Goal: Task Accomplishment & Management: Manage account settings

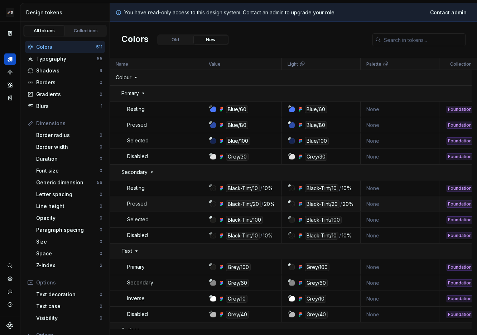
scroll to position [230, 0]
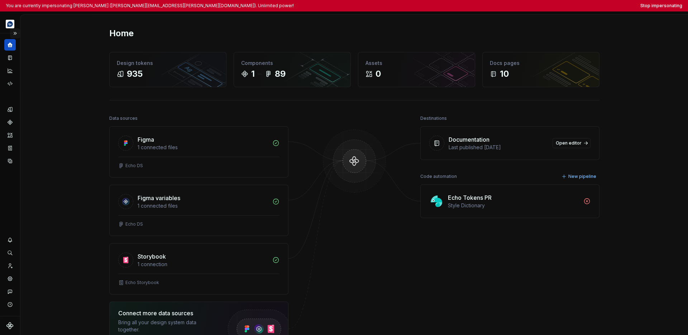
click at [17, 31] on button "Expand sidebar" at bounding box center [15, 33] width 10 height 10
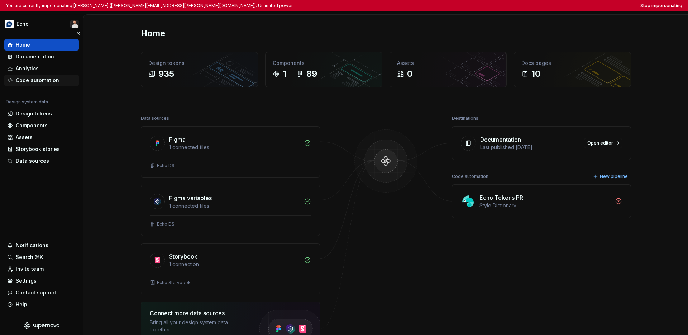
click at [41, 83] on div "Code automation" at bounding box center [37, 80] width 43 height 7
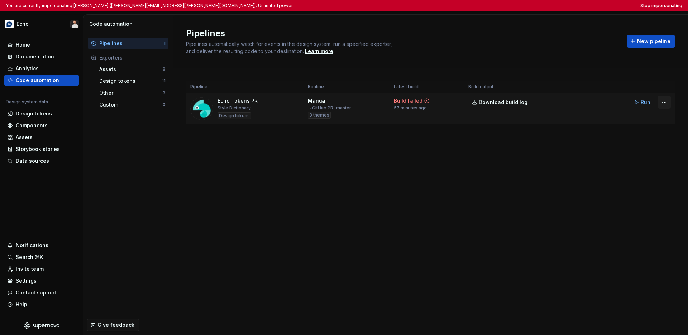
click at [477, 105] on html "You are currently impersonating [PERSON_NAME] ([PERSON_NAME][EMAIL_ADDRESS][PER…" at bounding box center [344, 167] width 688 height 335
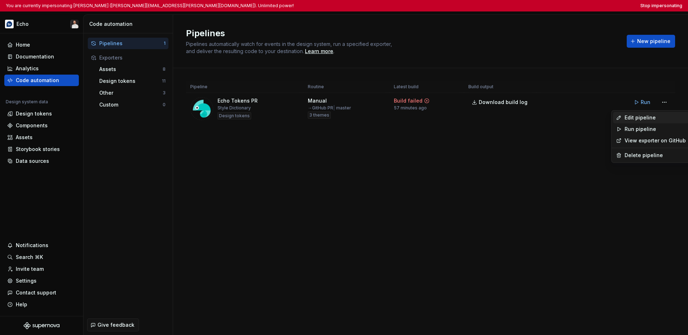
click at [477, 116] on div "Edit pipeline" at bounding box center [654, 117] width 61 height 7
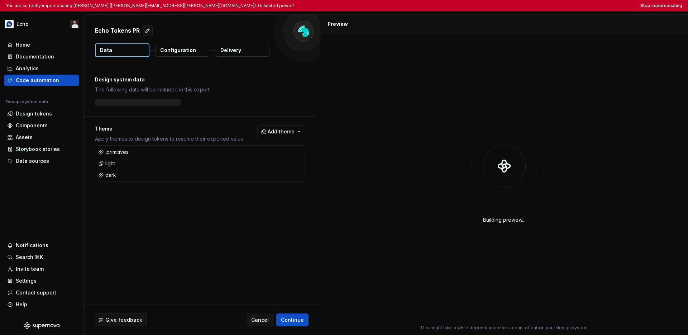
click at [237, 53] on p "Delivery" at bounding box center [230, 50] width 21 height 7
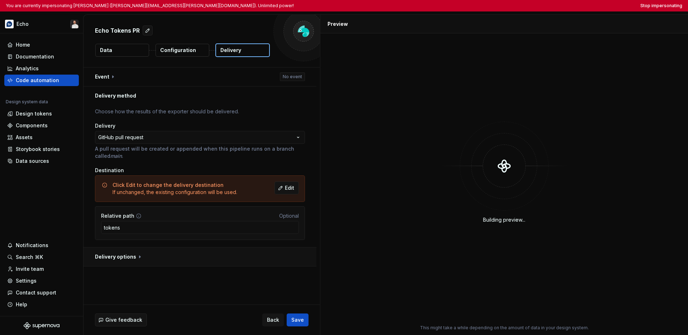
click at [135, 259] on button "button" at bounding box center [199, 256] width 233 height 19
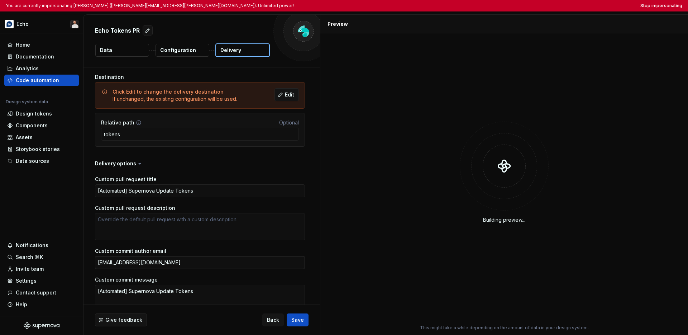
scroll to position [130, 0]
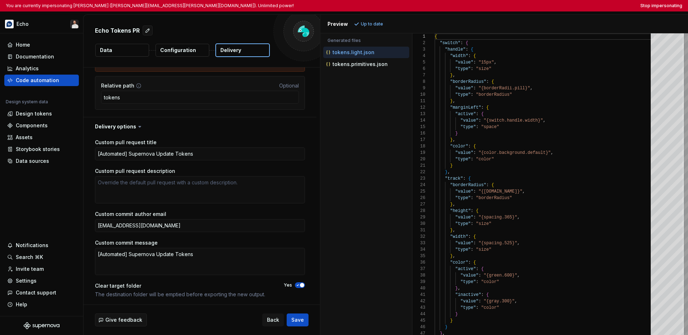
type textarea "*"
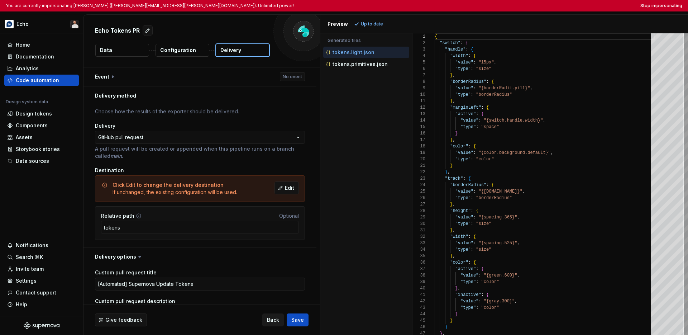
click at [266, 314] on button "Back" at bounding box center [272, 319] width 21 height 13
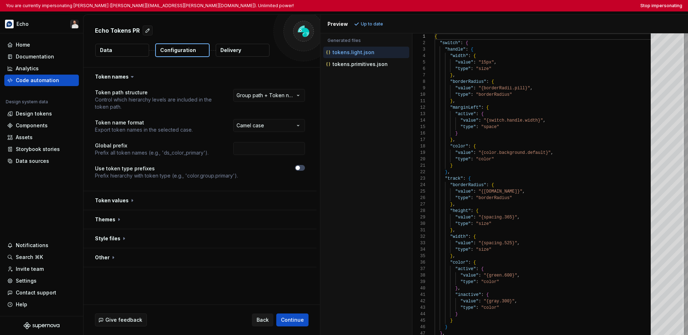
click at [267, 318] on span "Back" at bounding box center [263, 319] width 12 height 7
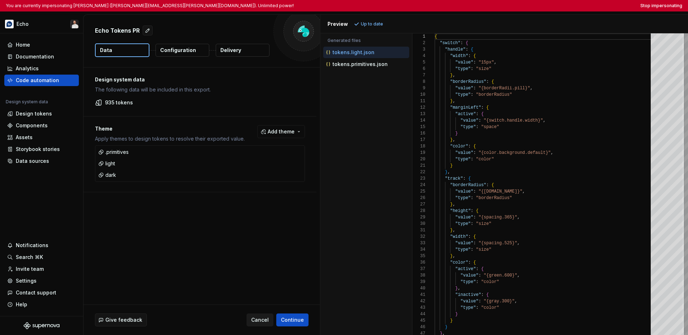
click at [262, 317] on span "Cancel" at bounding box center [260, 319] width 18 height 7
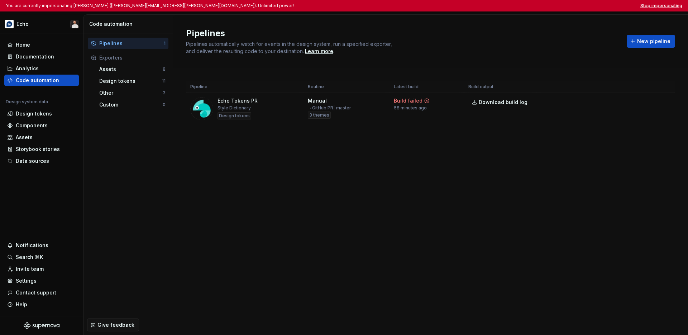
click at [477, 7] on button "Stop impersonating" at bounding box center [661, 6] width 42 height 6
